Goal: Information Seeking & Learning: Learn about a topic

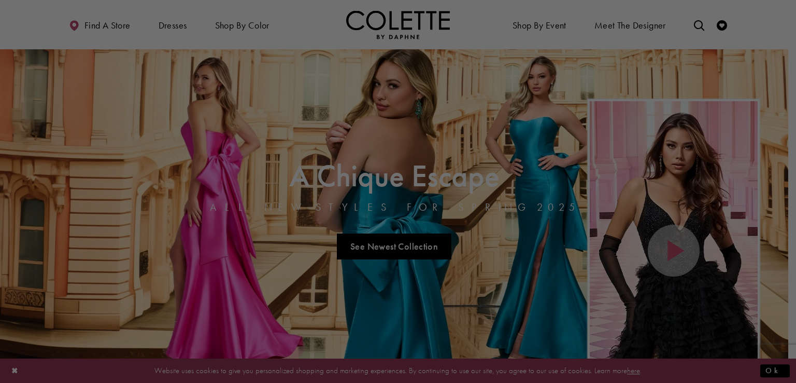
click at [241, 20] on div at bounding box center [402, 193] width 804 height 386
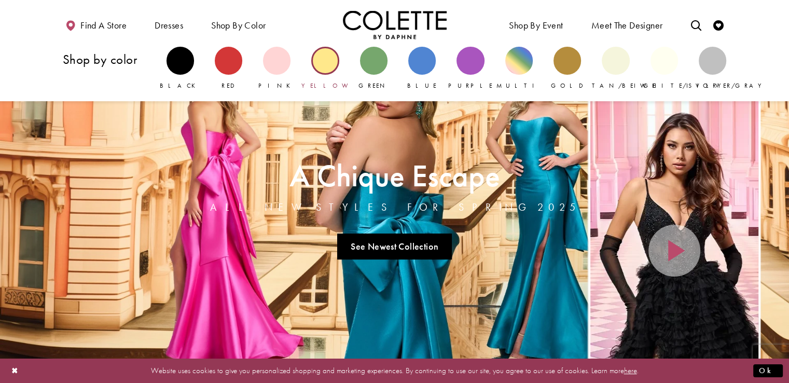
click at [323, 69] on div "Primary block" at bounding box center [324, 60] width 27 height 27
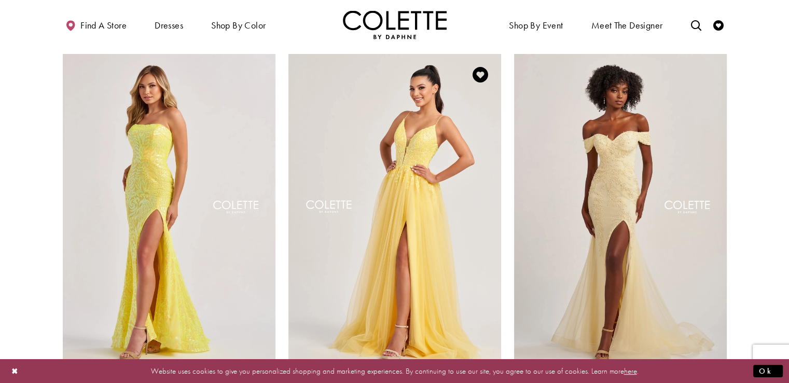
scroll to position [91, 0]
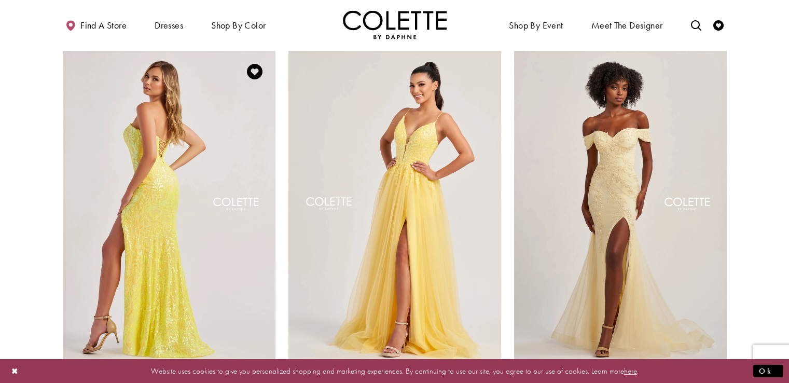
click at [192, 98] on img "Visit Colette by Daphne Style No. CL8610 Page" at bounding box center [169, 205] width 213 height 309
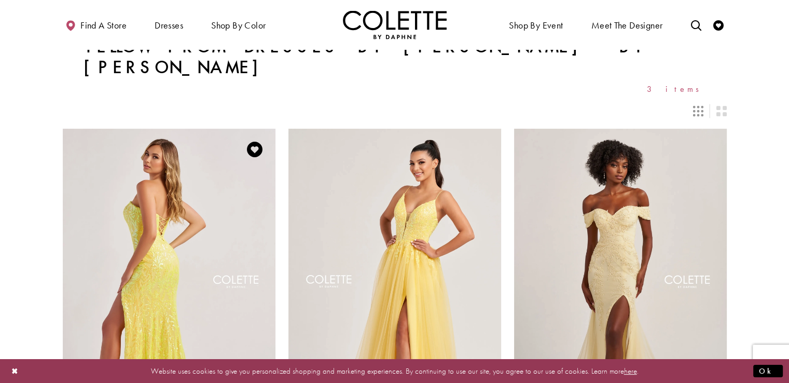
scroll to position [12, 0]
click at [176, 208] on img "Visit Colette by Daphne Style No. CL8610 Page" at bounding box center [169, 283] width 213 height 309
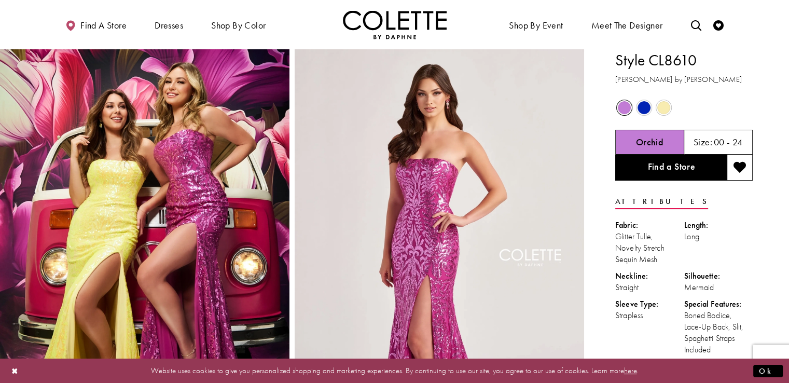
click at [662, 107] on span "Product color controls state depends on size chosen" at bounding box center [663, 107] width 13 height 13
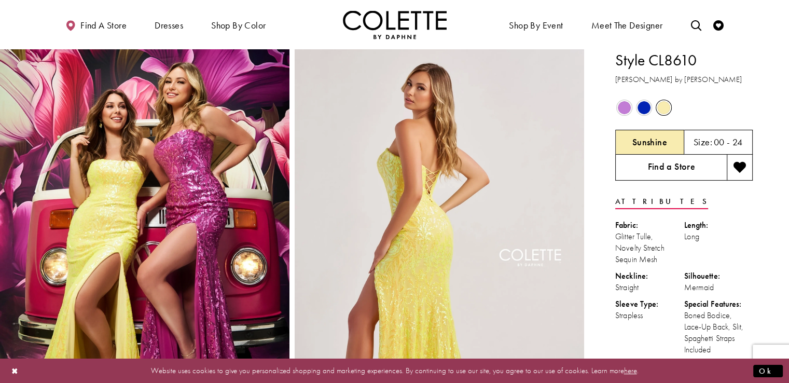
click at [676, 167] on link "Find a Store" at bounding box center [670, 168] width 111 height 26
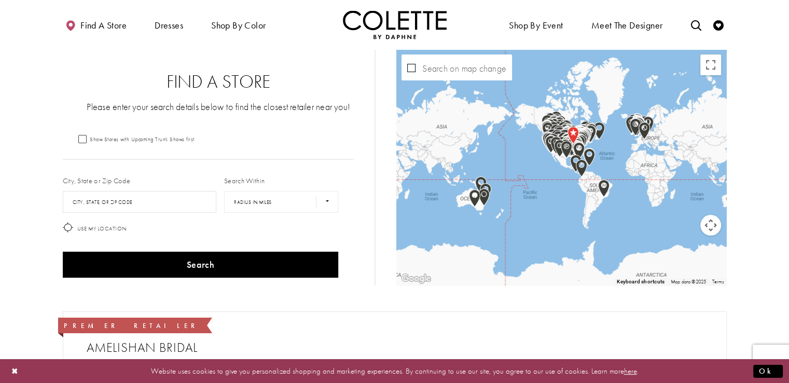
scroll to position [168, 0]
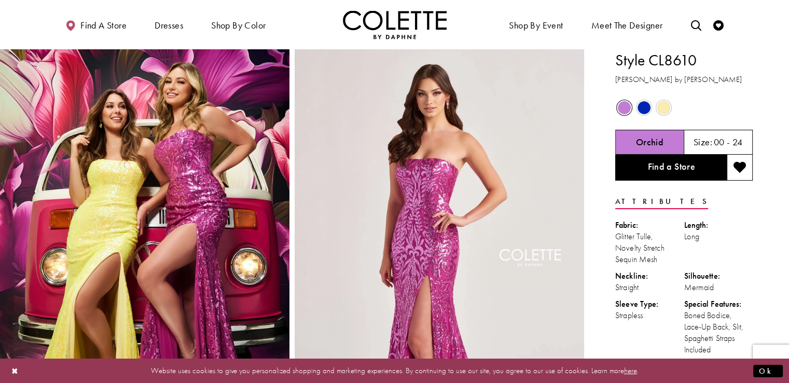
drag, startPoint x: 615, startPoint y: 59, endPoint x: 713, endPoint y: 59, distance: 98.0
click at [713, 59] on h1 "Style CL8610" at bounding box center [683, 60] width 137 height 22
copy h1 "Style CL8610"
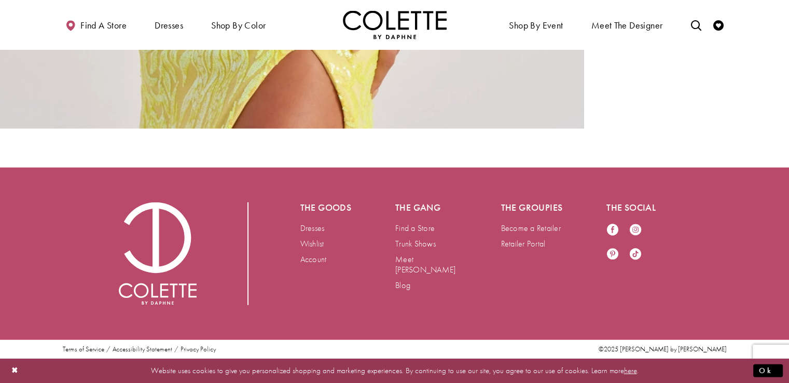
scroll to position [2713, 0]
